Goal: Navigation & Orientation: Go to known website

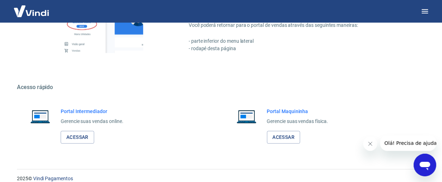
scroll to position [441, 0]
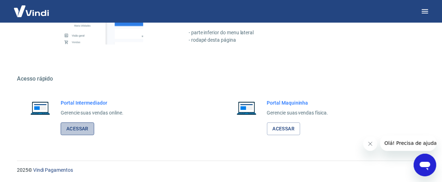
click at [76, 127] on link "Acessar" at bounding box center [78, 128] width 34 height 13
